Goal: Task Accomplishment & Management: Manage account settings

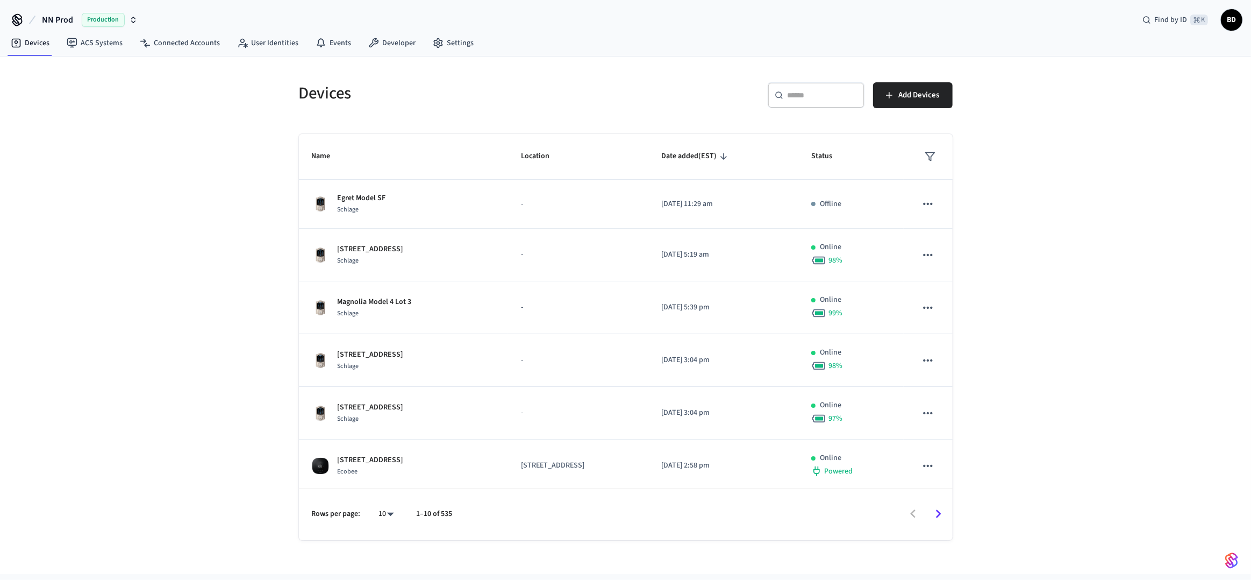
click at [804, 100] on div "​ ​" at bounding box center [816, 95] width 97 height 26
paste input "**********"
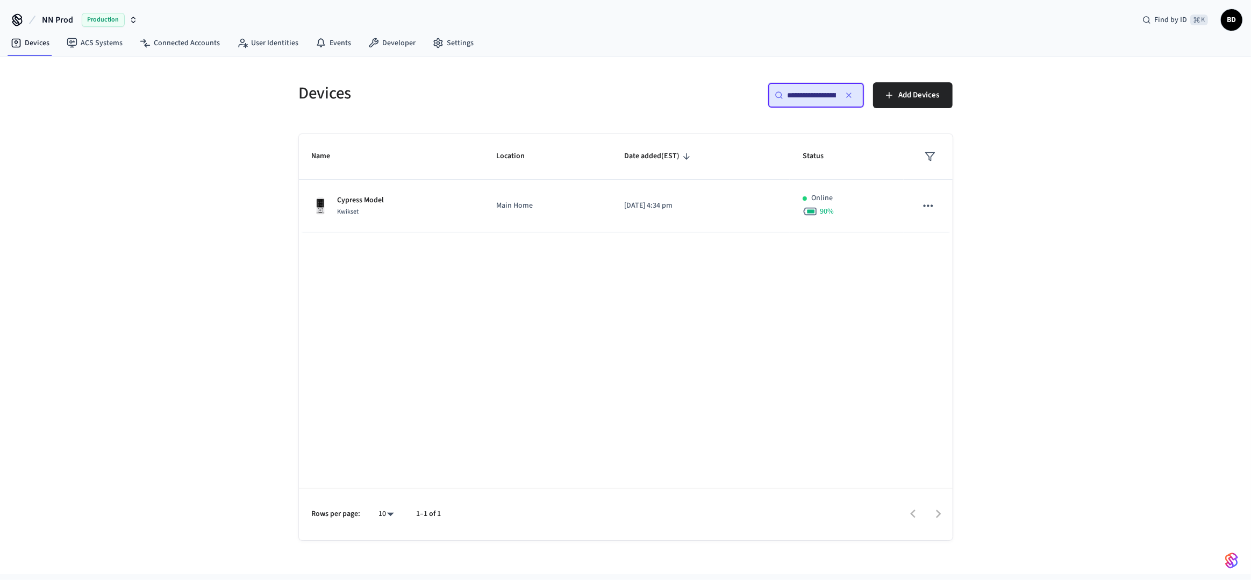
scroll to position [0, 81]
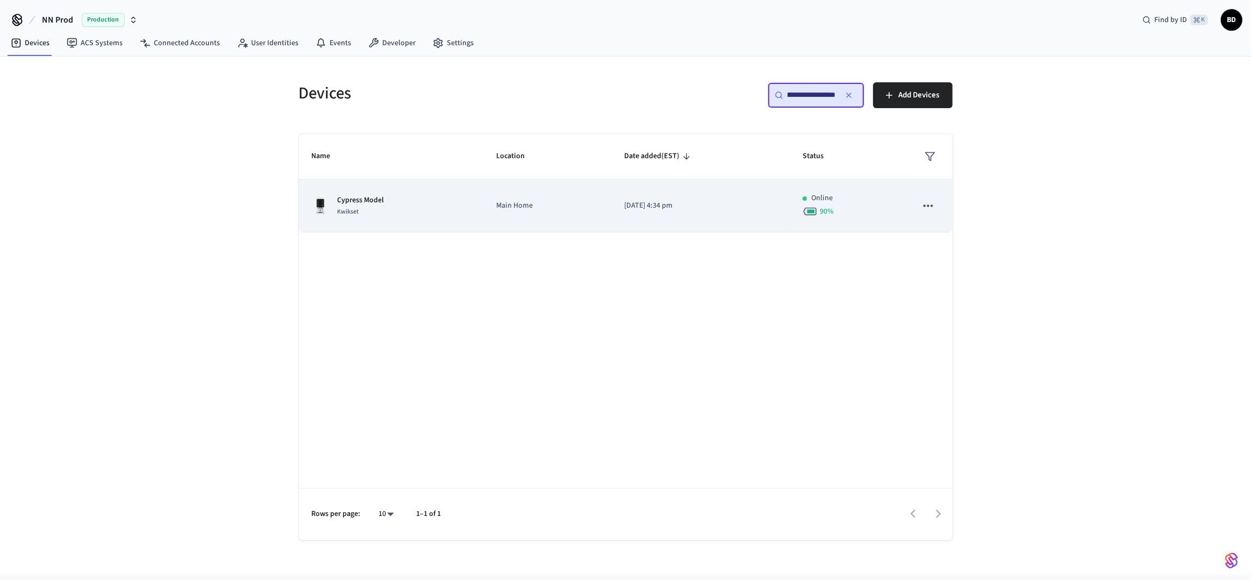
type input "**********"
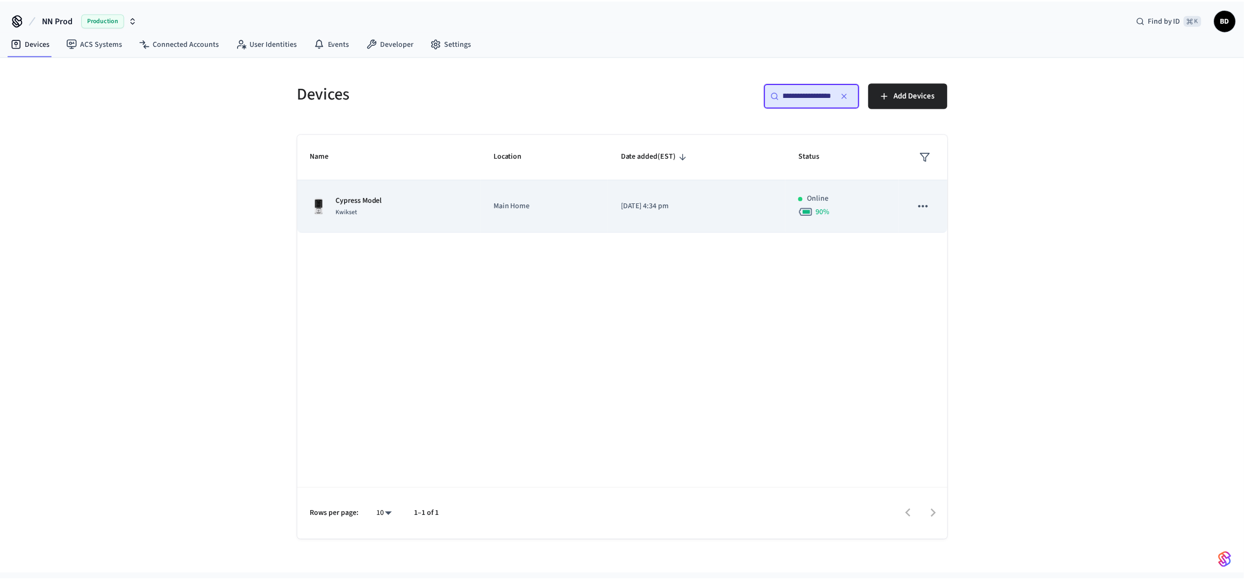
scroll to position [0, 0]
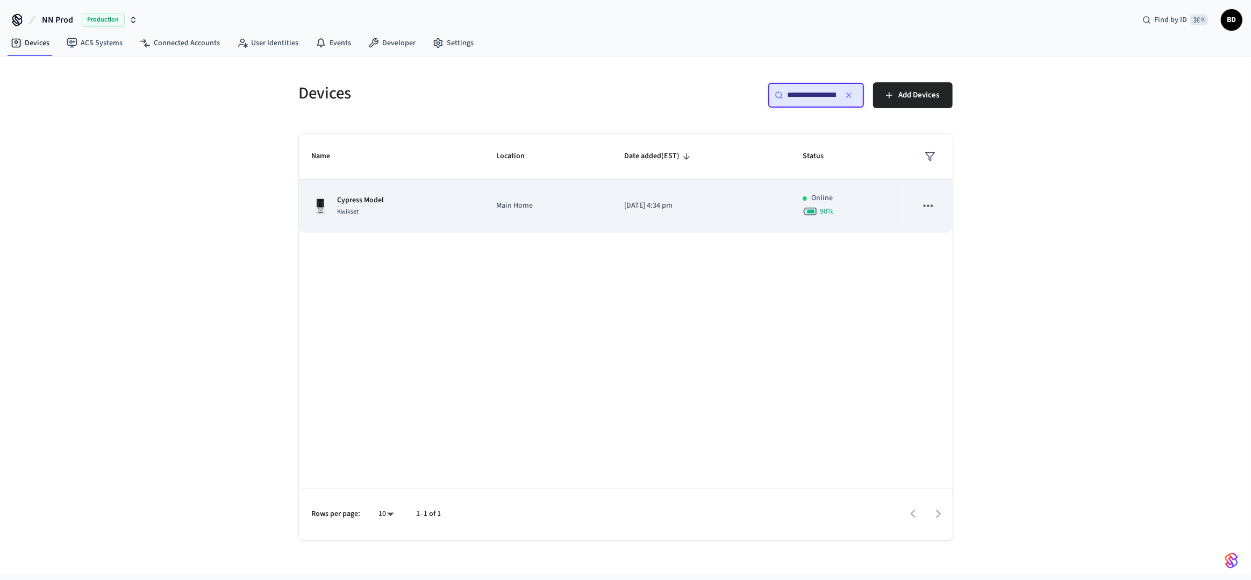
click at [735, 197] on td "[DATE] 4:34 pm" at bounding box center [700, 206] width 178 height 53
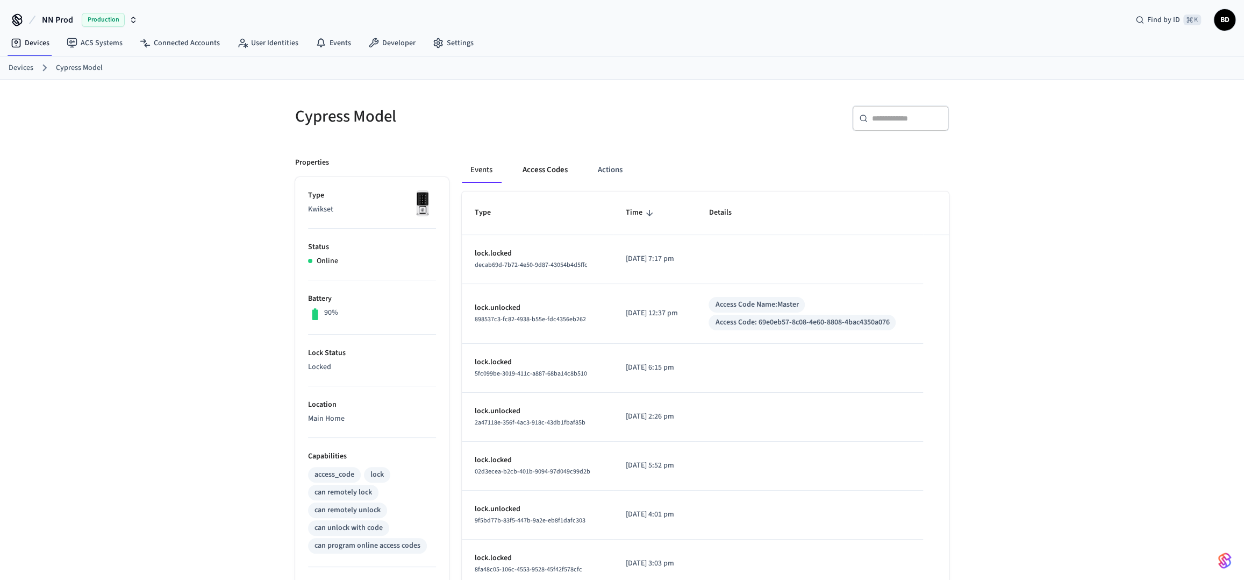
click at [568, 175] on button "Access Codes" at bounding box center [545, 170] width 62 height 26
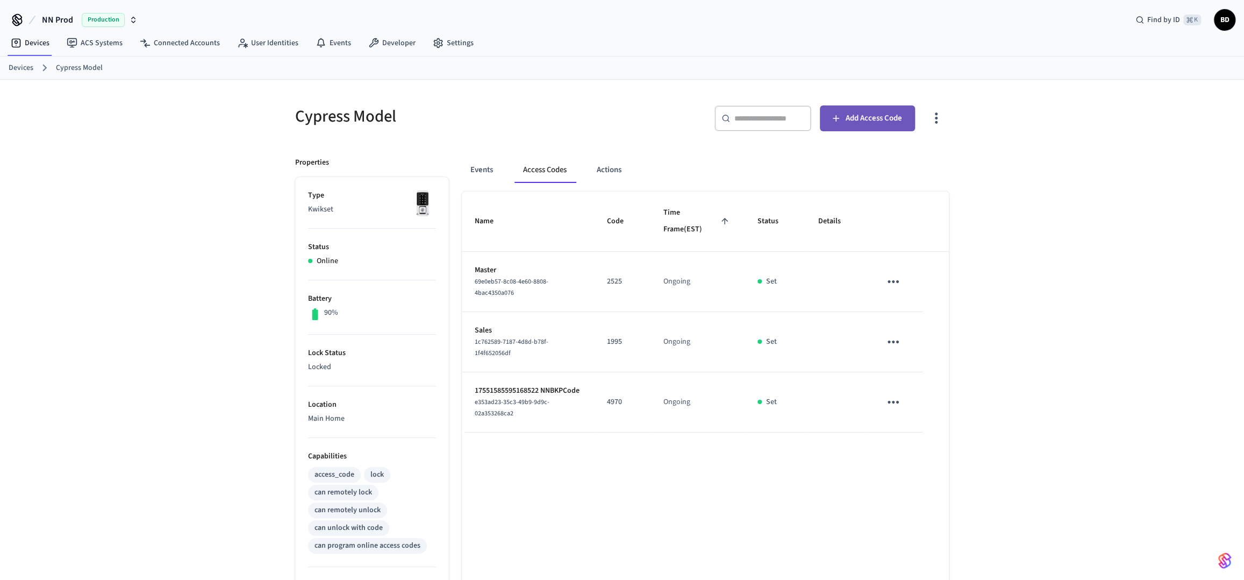
click at [898, 121] on span "Add Access Code" at bounding box center [874, 118] width 56 height 14
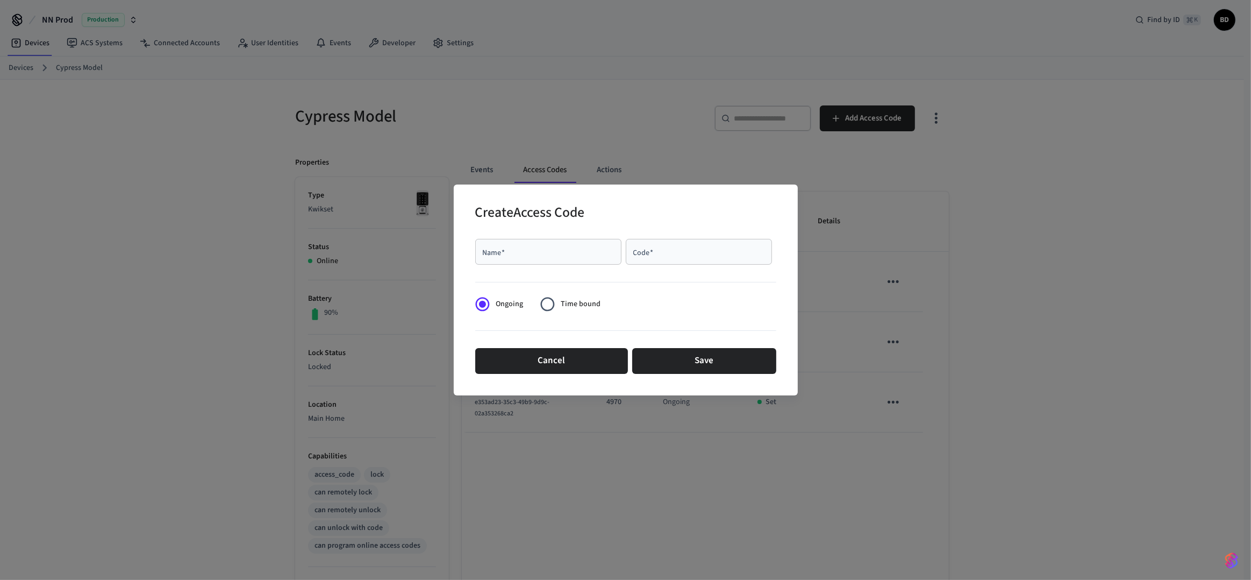
click at [580, 254] on input "Name   *" at bounding box center [548, 251] width 133 height 11
type input "*****"
click at [634, 258] on div "Code   *" at bounding box center [699, 252] width 146 height 26
type input "****"
click at [678, 354] on button "Save" at bounding box center [704, 361] width 144 height 26
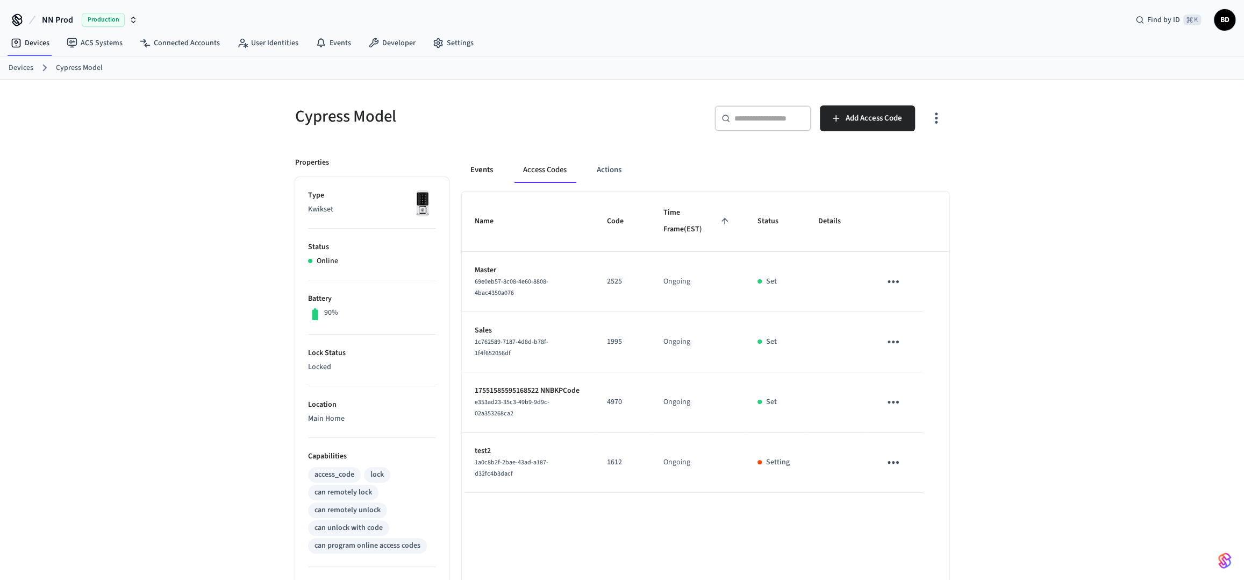
click at [489, 182] on button "Events" at bounding box center [482, 170] width 40 height 26
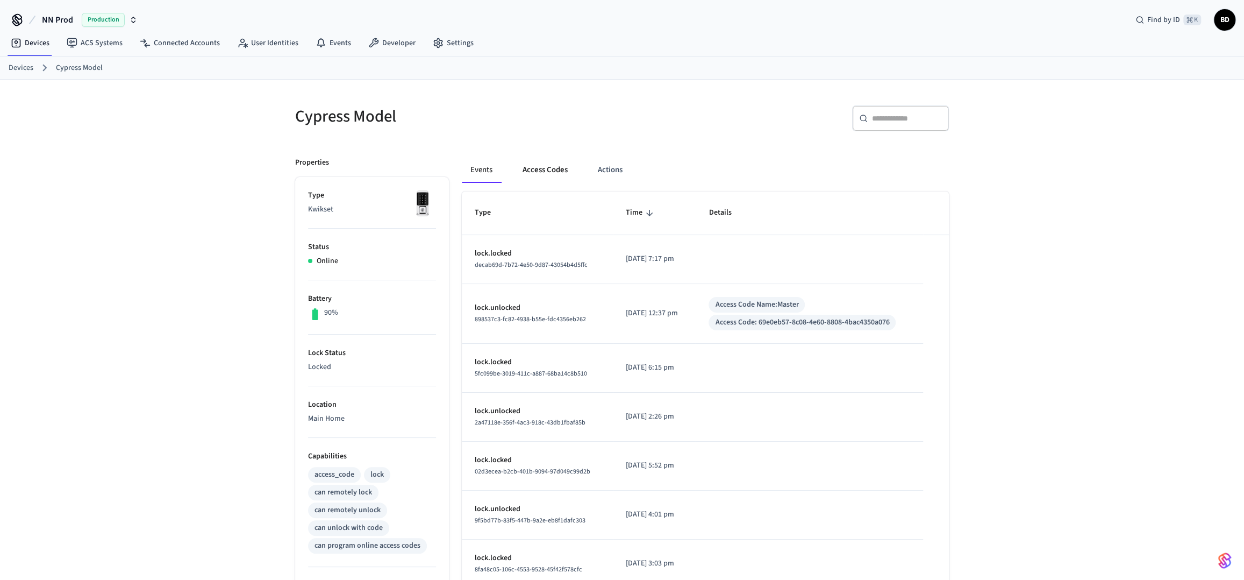
click at [538, 177] on button "Access Codes" at bounding box center [545, 170] width 62 height 26
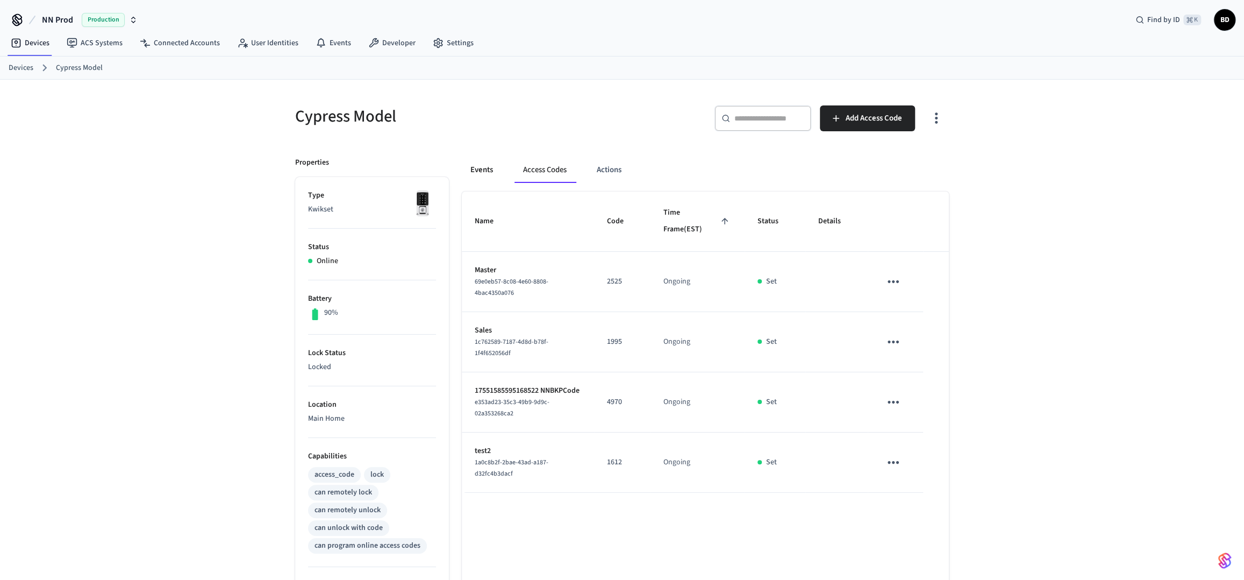
click at [469, 165] on button "Events" at bounding box center [482, 170] width 40 height 26
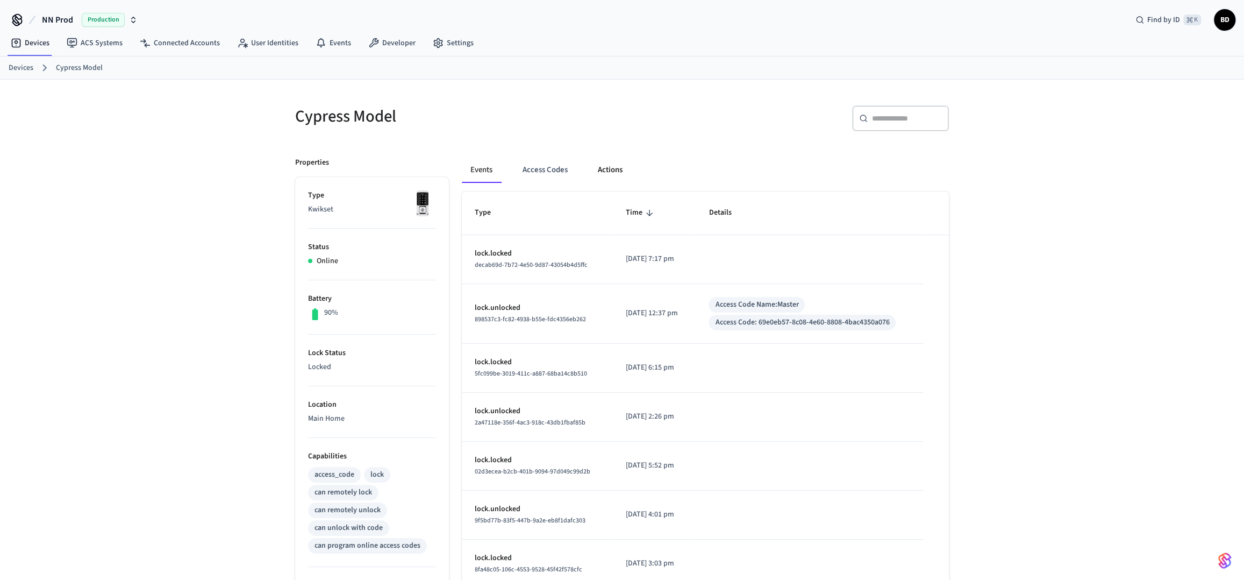
click at [595, 174] on button "Actions" at bounding box center [610, 170] width 42 height 26
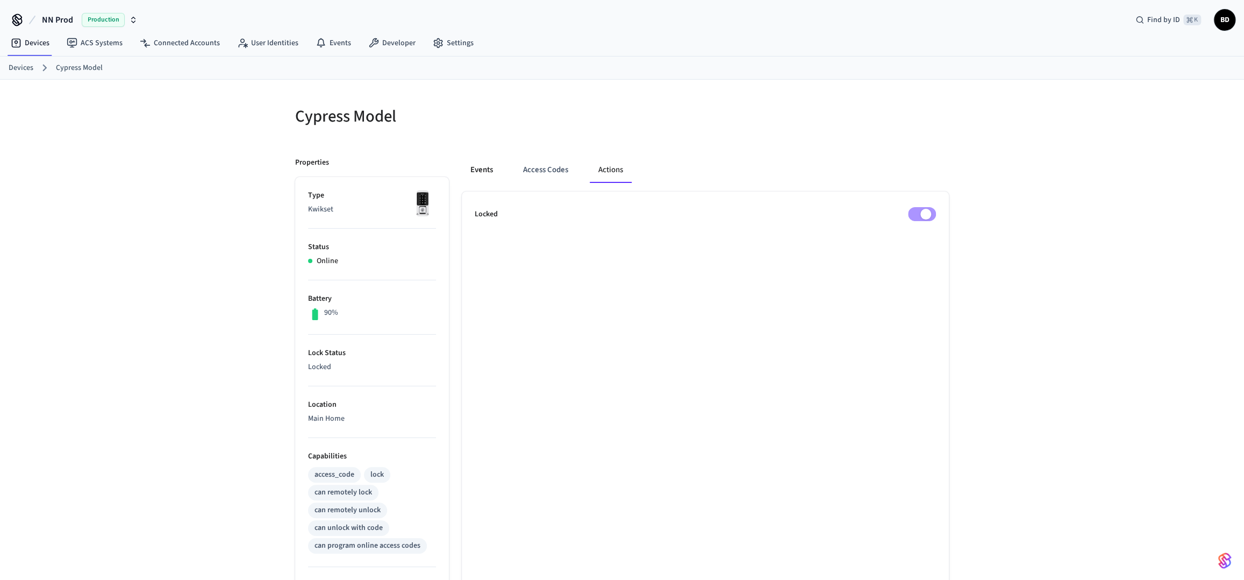
click at [496, 166] on button "Events" at bounding box center [482, 170] width 40 height 26
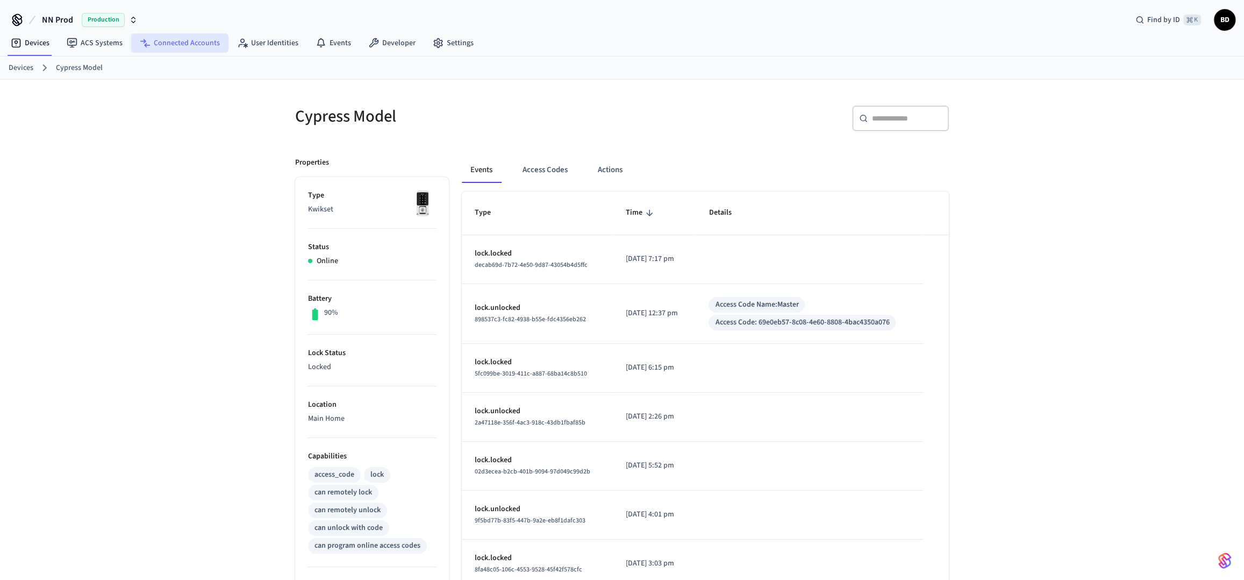
click at [151, 48] on link "Connected Accounts" at bounding box center [179, 42] width 97 height 19
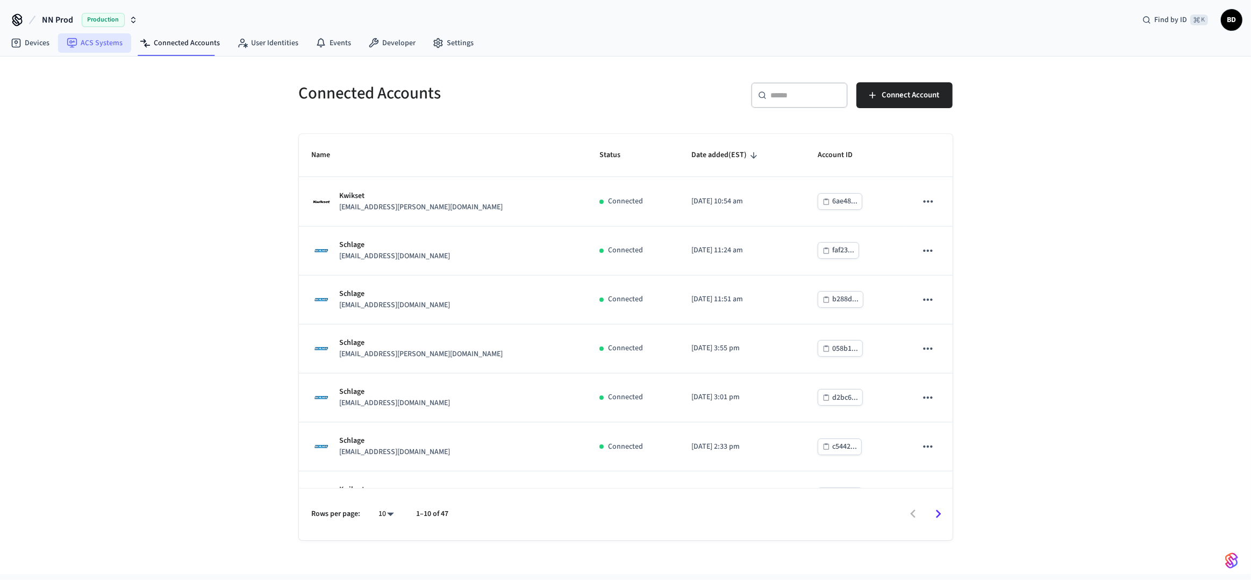
click at [110, 48] on link "ACS Systems" at bounding box center [94, 42] width 73 height 19
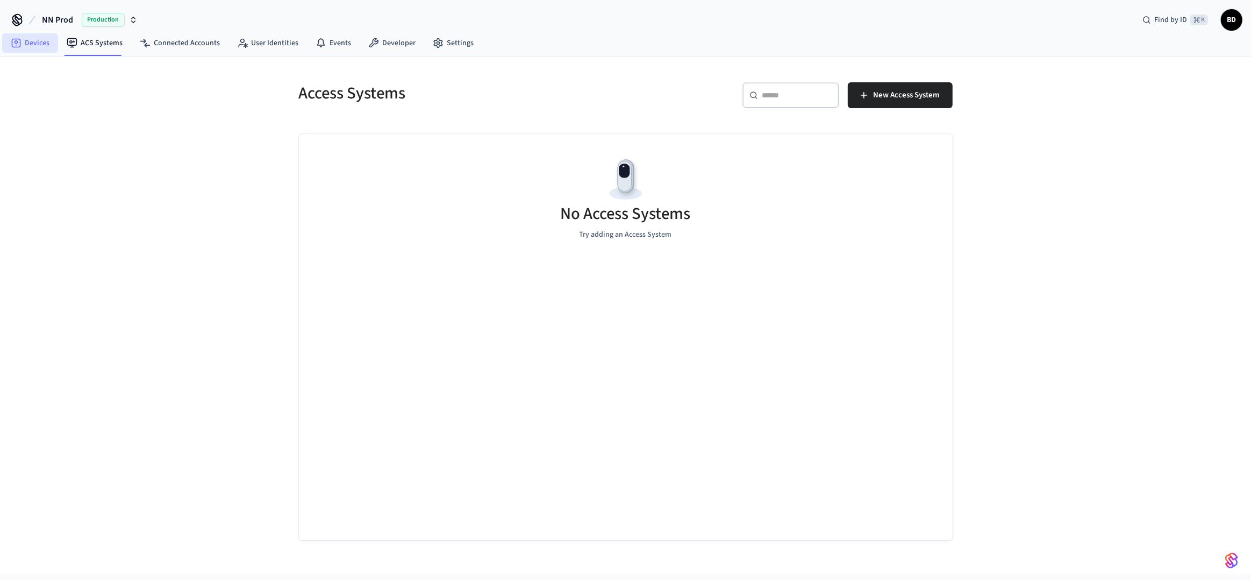
click at [49, 43] on link "Devices" at bounding box center [30, 42] width 56 height 19
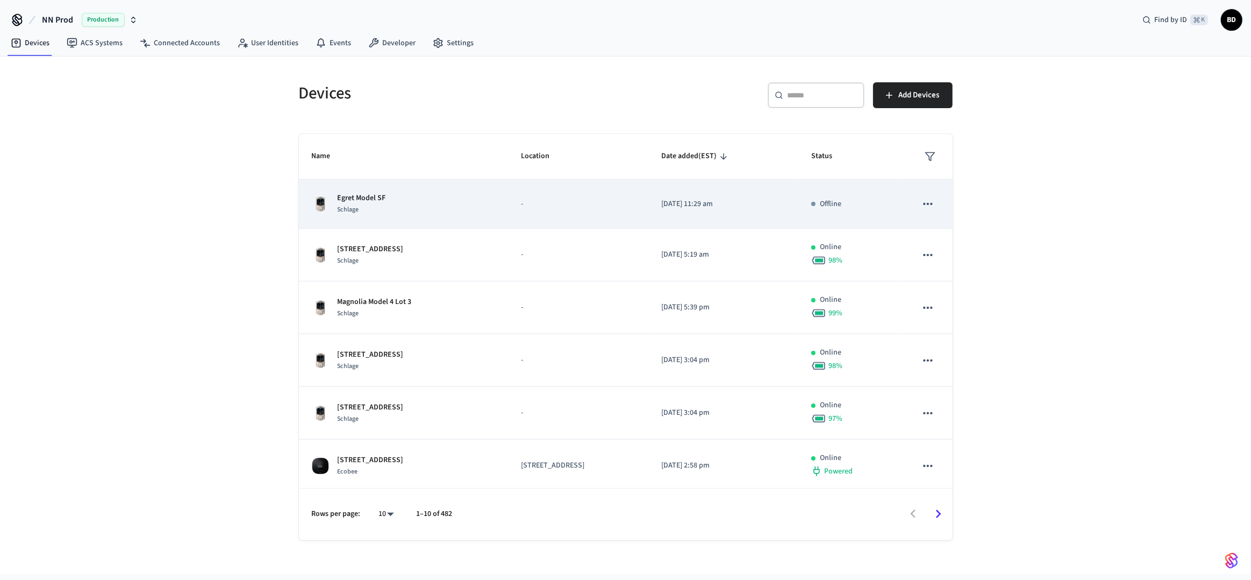
click at [448, 196] on div "Egret Model SF Schlage" at bounding box center [404, 203] width 184 height 23
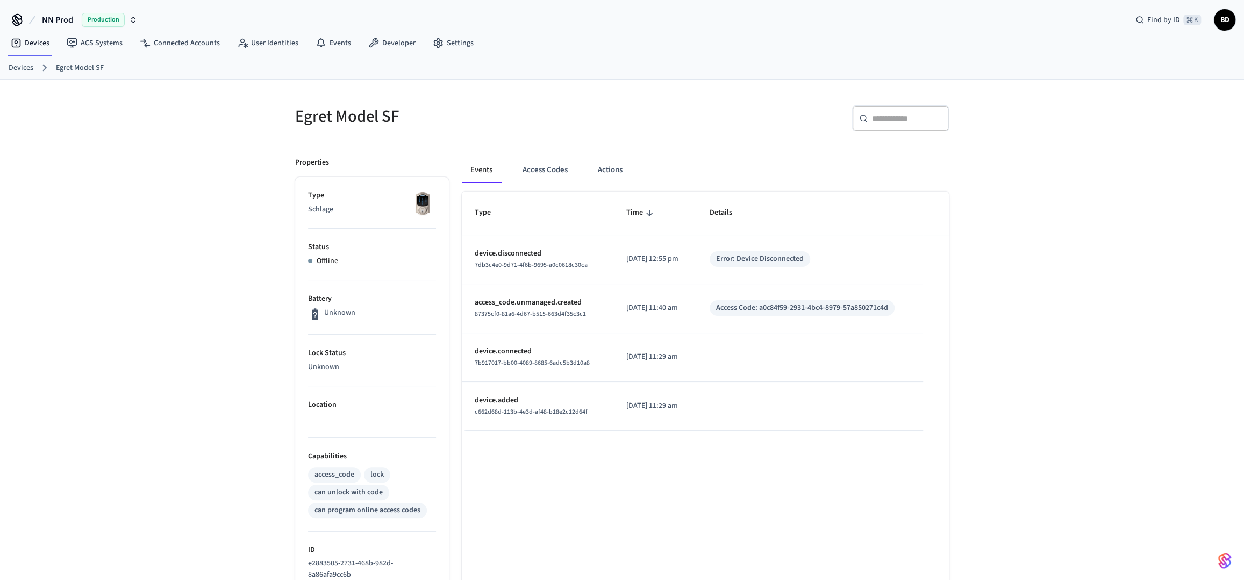
scroll to position [233, 0]
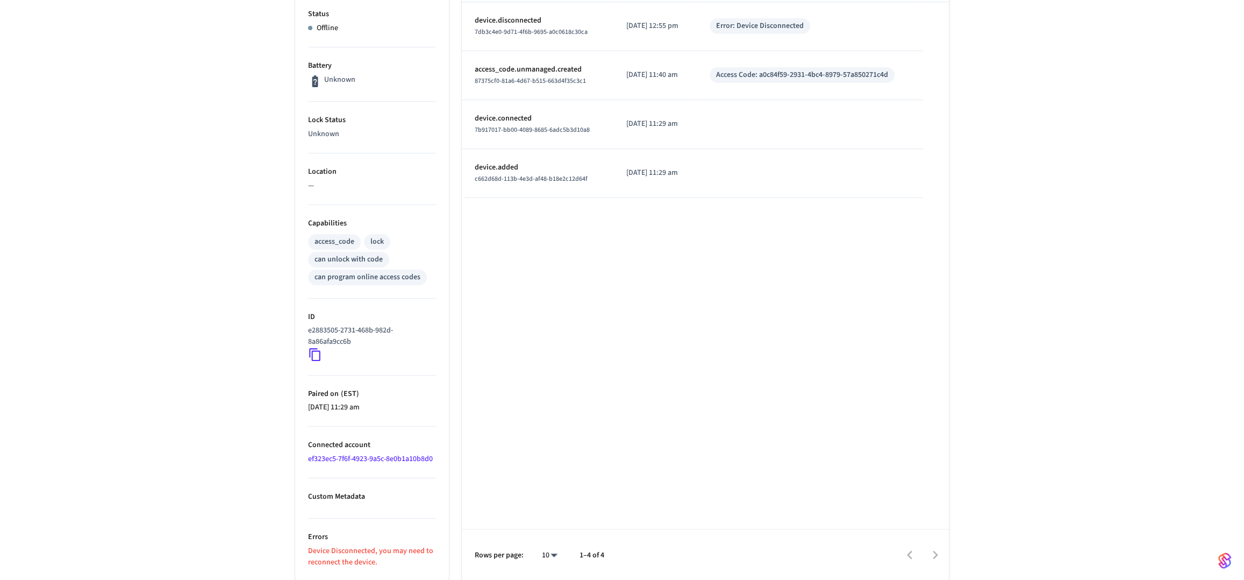
click at [380, 460] on link "ef323ec5-7f6f-4923-9a5c-8e0b1a10b8d0" at bounding box center [370, 458] width 125 height 11
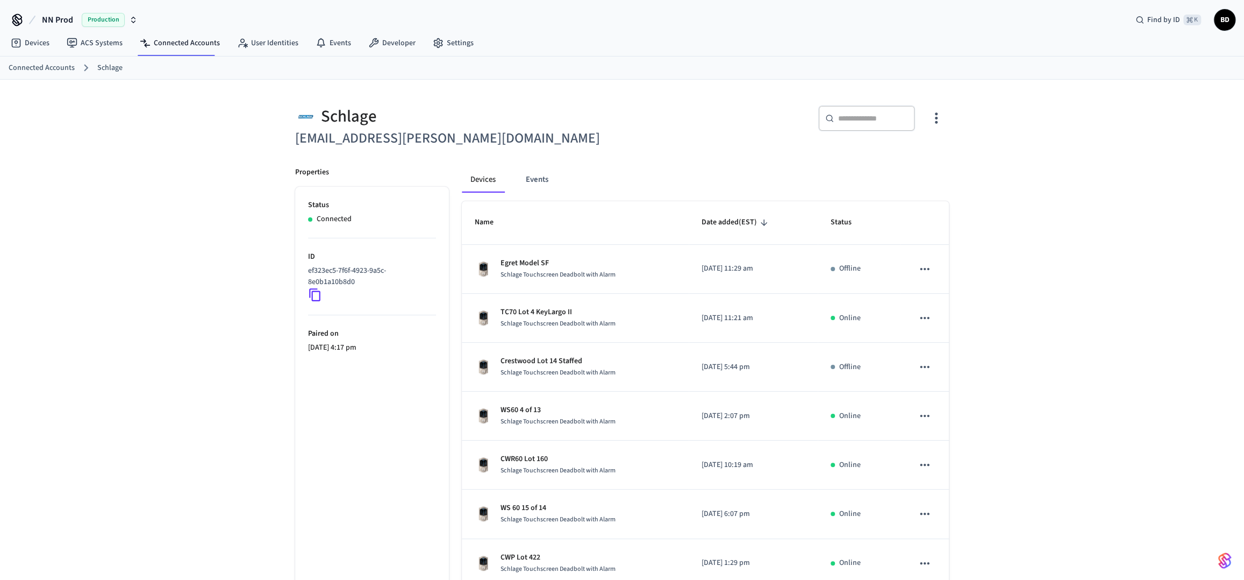
click at [691, 39] on div "Devices ACS Systems Connected Accounts User Identities Events Developer Settings" at bounding box center [622, 43] width 1244 height 25
